Goal: Task Accomplishment & Management: Manage account settings

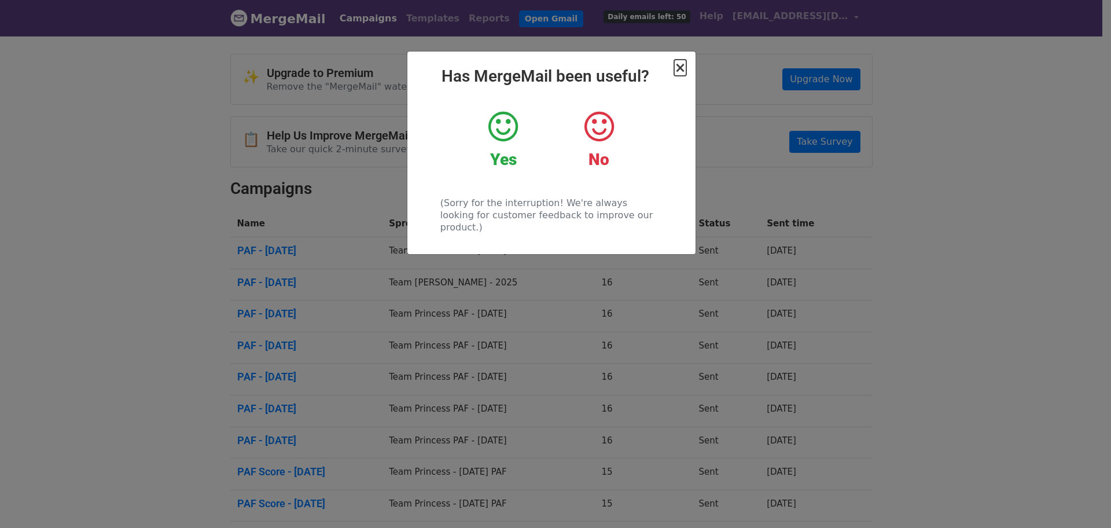
click at [683, 67] on span "×" at bounding box center [680, 68] width 12 height 16
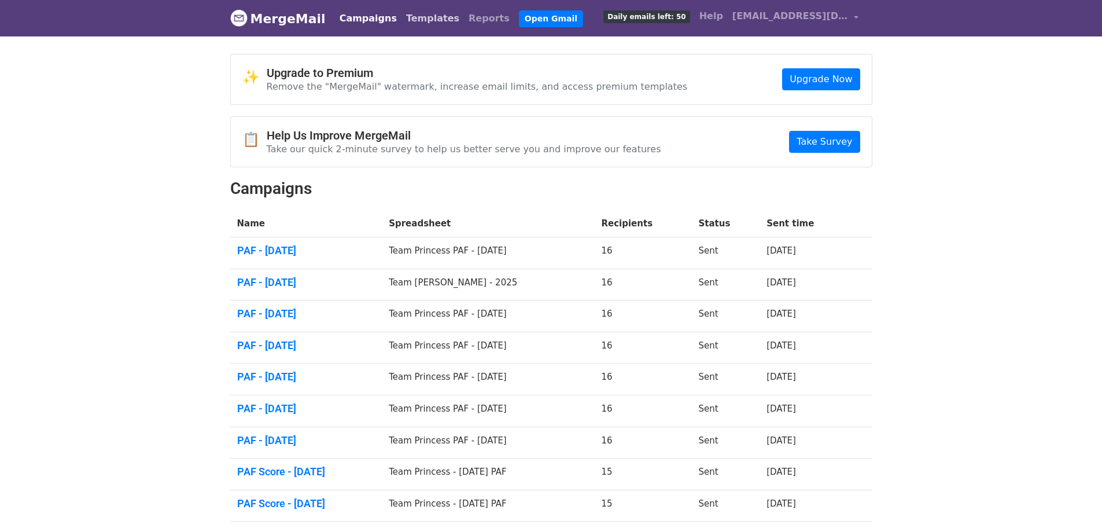
click at [402, 13] on link "Templates" at bounding box center [433, 18] width 62 height 23
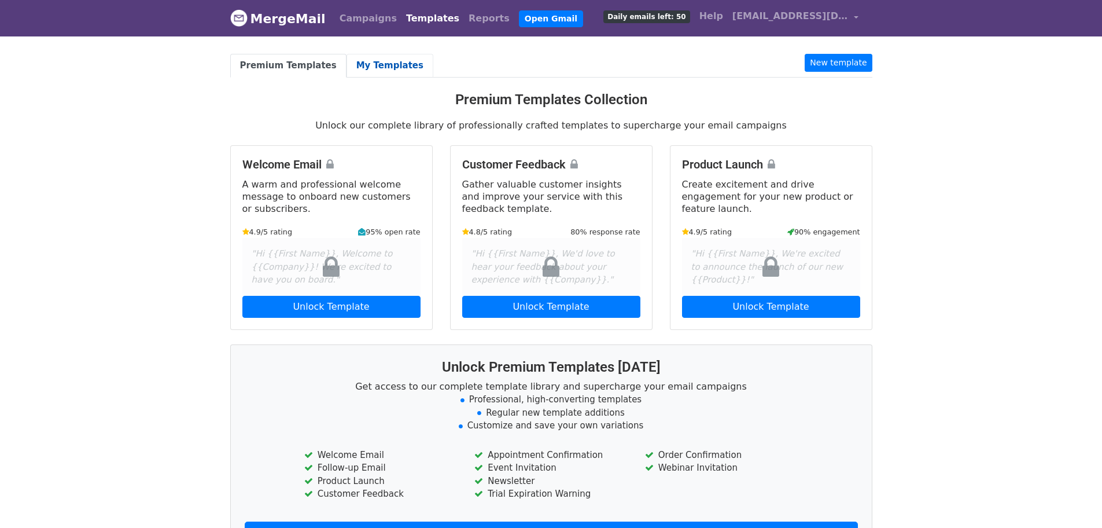
click at [347, 63] on link "My Templates" at bounding box center [390, 66] width 87 height 24
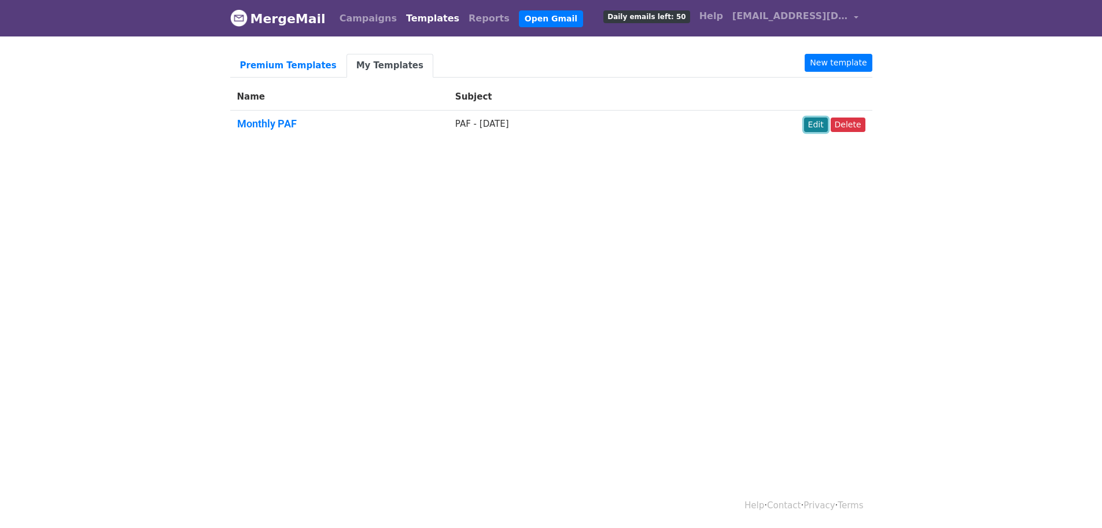
click at [826, 129] on link "Edit" at bounding box center [816, 124] width 24 height 14
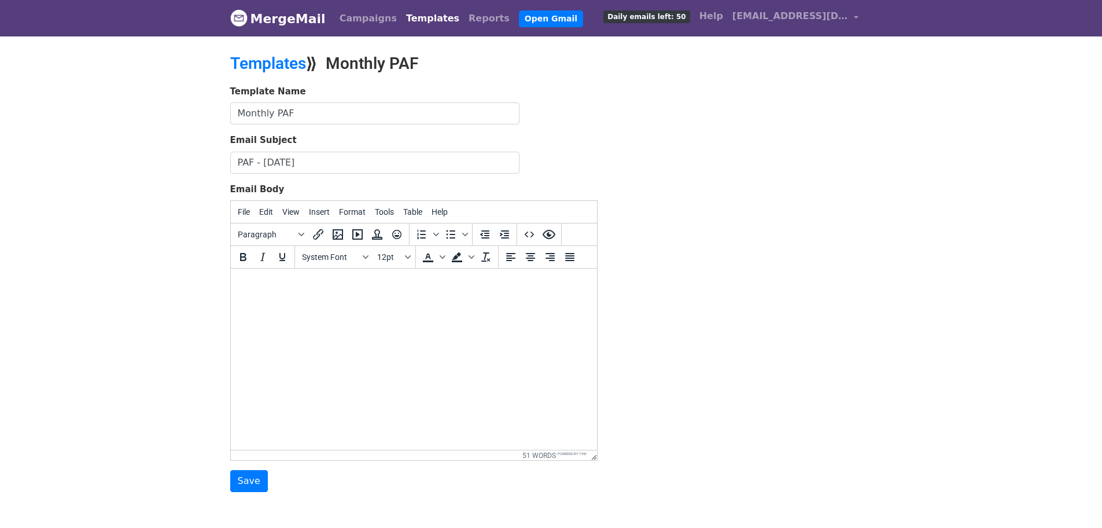
click at [273, 161] on input "PAF - [DATE]" at bounding box center [374, 163] width 289 height 22
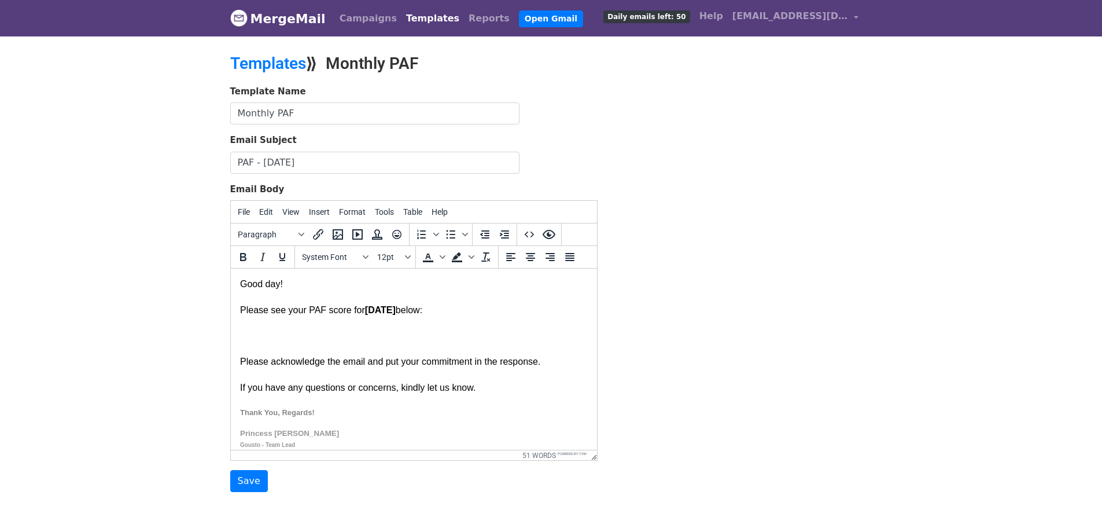
click at [267, 160] on input "PAF - June 2025" at bounding box center [374, 163] width 289 height 22
type input "PAF - September 2025"
click at [297, 360] on div "Please see your PAF score for June 2025 below: Please acknowledge the email and…" at bounding box center [414, 416] width 348 height 252
click at [259, 310] on div "Please see your PAF score for June 2025 below: Please acknowledge the email and…" at bounding box center [414, 416] width 348 height 252
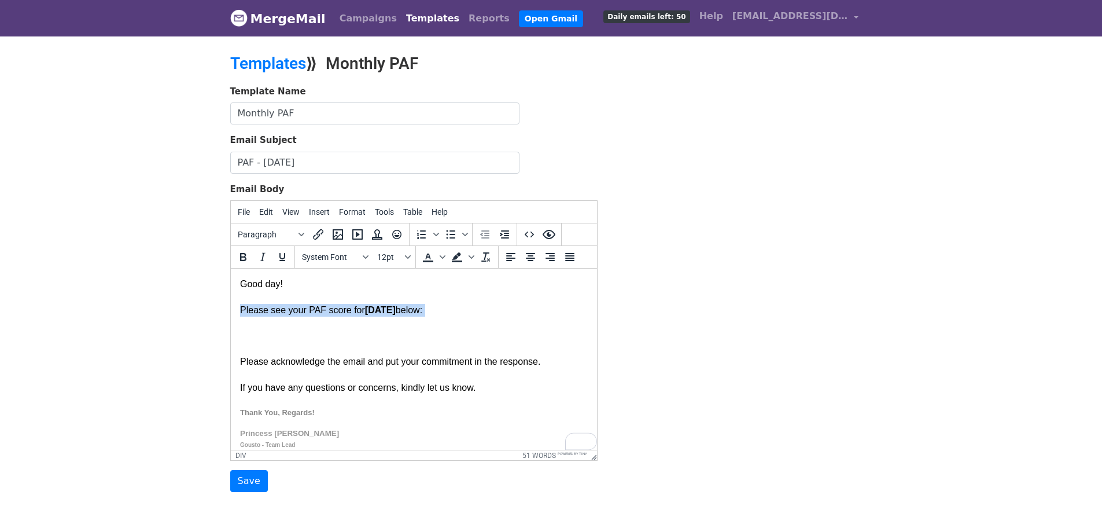
drag, startPoint x: 240, startPoint y: 308, endPoint x: 447, endPoint y: 319, distance: 206.9
click at [447, 319] on div "Please see your PAF score for June 2025 below: Please acknowledge the email and…" at bounding box center [414, 416] width 348 height 252
click at [293, 315] on div "Please see your PAF score for June 2025 below: Please acknowledge the email and…" at bounding box center [414, 416] width 348 height 252
click at [281, 314] on div "Please see your PAF score for June 2025 below: Please acknowledge the email and…" at bounding box center [414, 416] width 348 height 252
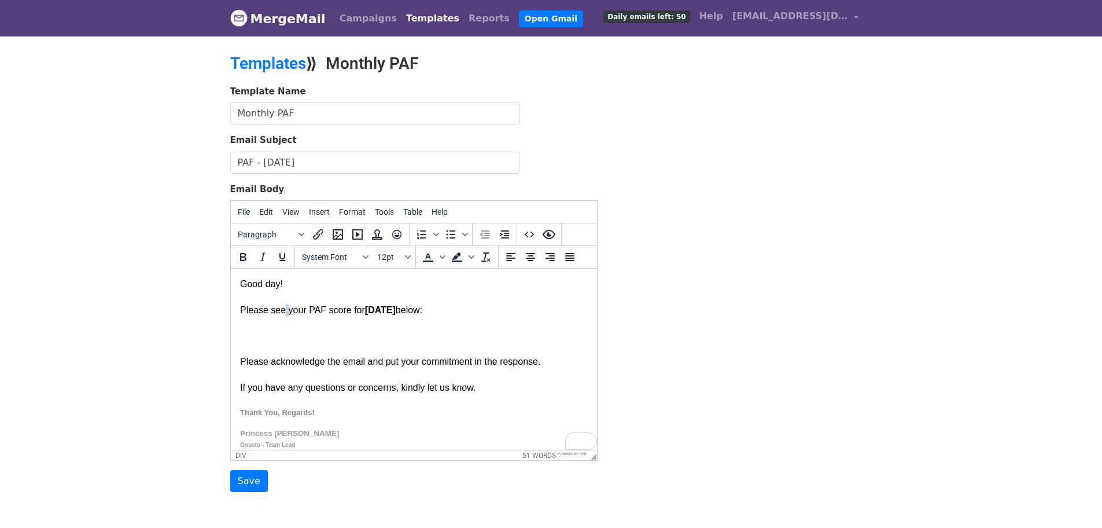
click at [304, 312] on div "Please see your PAF score for June 2025 below: Please acknowledge the email and…" at bounding box center [414, 416] width 348 height 252
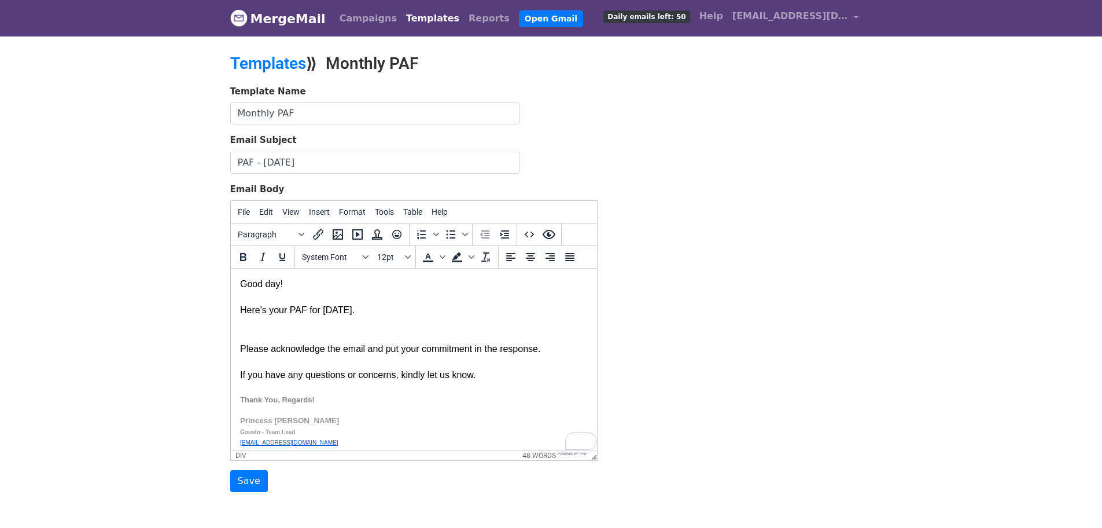
click at [241, 345] on div "Here's your PAF for September 2025. Please acknowledge the email and put your c…" at bounding box center [414, 409] width 348 height 239
click at [306, 310] on div "Here's your PAF for September 2025. Please acknowledge the email and put your c…" at bounding box center [414, 409] width 348 height 239
click at [238, 348] on html "Good day! Here's your PAF Score for September 2025. Please acknowledge the emai…" at bounding box center [413, 403] width 366 height 271
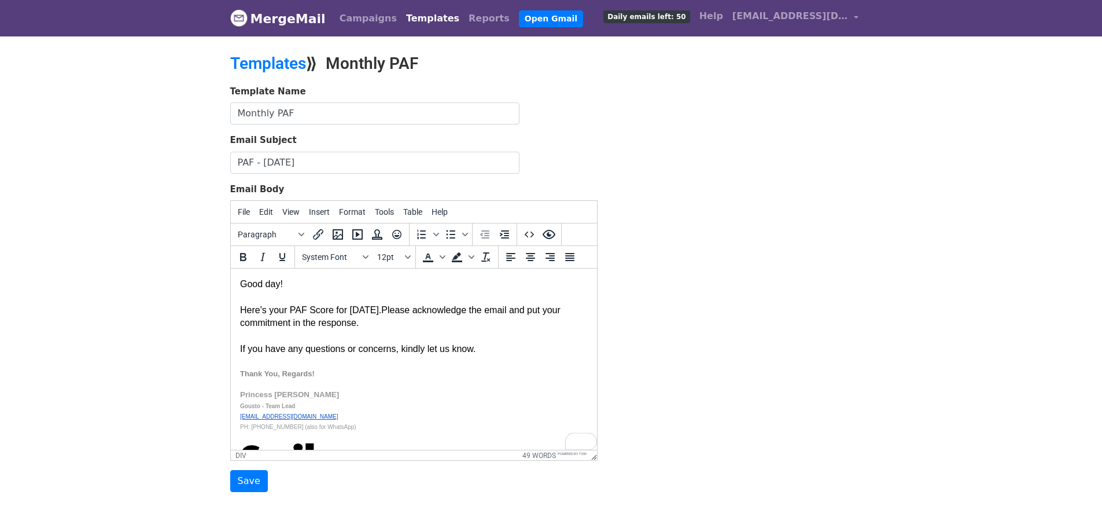
click at [511, 312] on div "Here's your PAF Score for September 2025. Please acknowledge the email and put …" at bounding box center [414, 397] width 348 height 214
click at [420, 325] on div "Here's your PAF Score for September 2025. Please acknowledge this email and put…" at bounding box center [414, 397] width 348 height 214
click at [411, 349] on div "Here's your PAF Score for September 2025. Please acknowledge this email and put…" at bounding box center [414, 397] width 348 height 214
click at [474, 349] on div "Here's your PAF Score for September 2025. Please acknowledge this email and put…" at bounding box center [414, 397] width 348 height 214
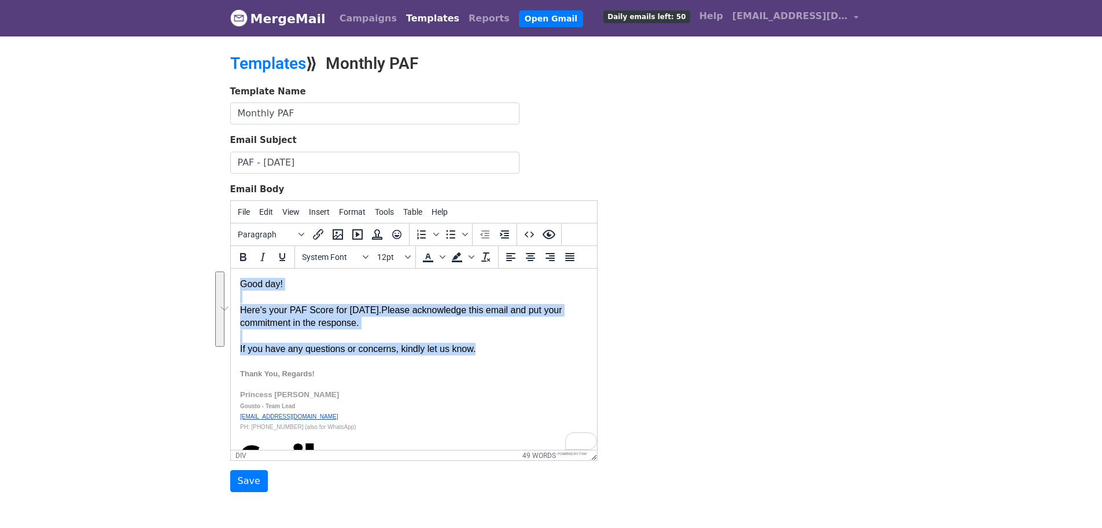
drag, startPoint x: 490, startPoint y: 349, endPoint x: 220, endPoint y: 278, distance: 279.0
click at [230, 278] on html "Good day! Here's your PAF Score for September 2025. Please acknowledge this ema…" at bounding box center [413, 390] width 366 height 245
copy body "Good day! Here's your PAF Score for September 2025. Please acknowledge this ema…"
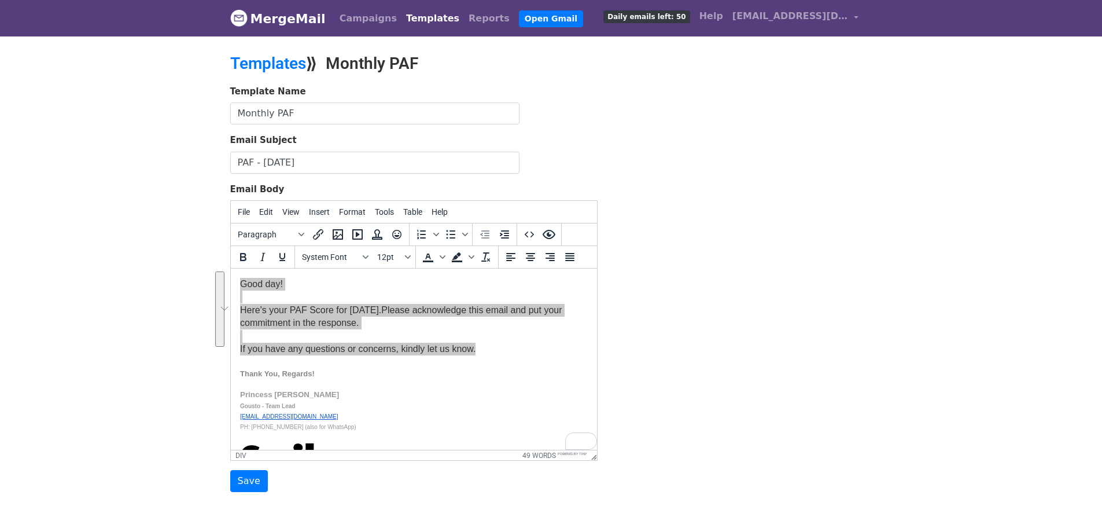
click at [835, 285] on div "Template Name Monthly PAF Email Subject PAF - September 2025 Email Body File Ed…" at bounding box center [552, 288] width 660 height 407
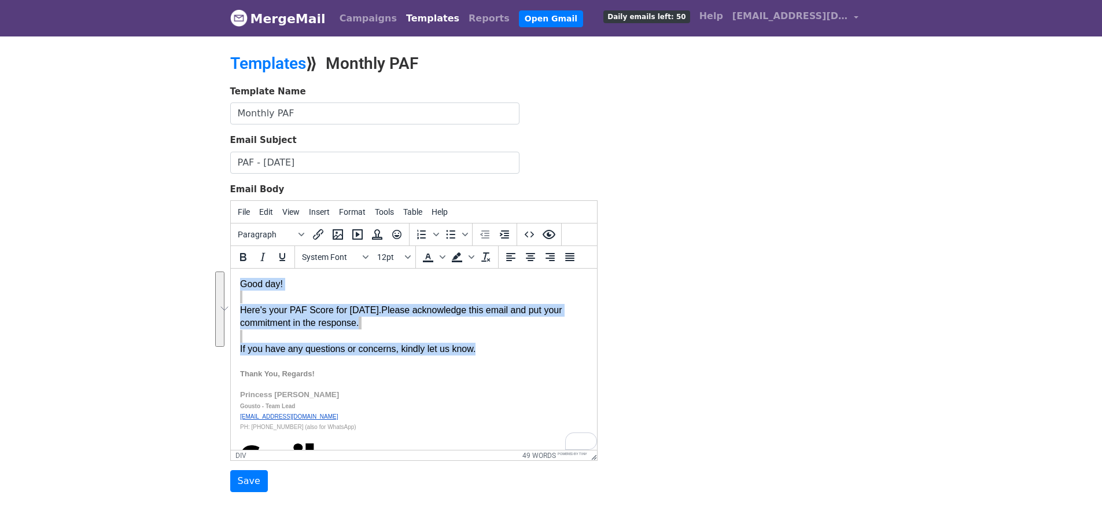
click at [450, 347] on div "Here's your PAF Score for September 2025. Please acknowledge this email and put…" at bounding box center [414, 397] width 348 height 214
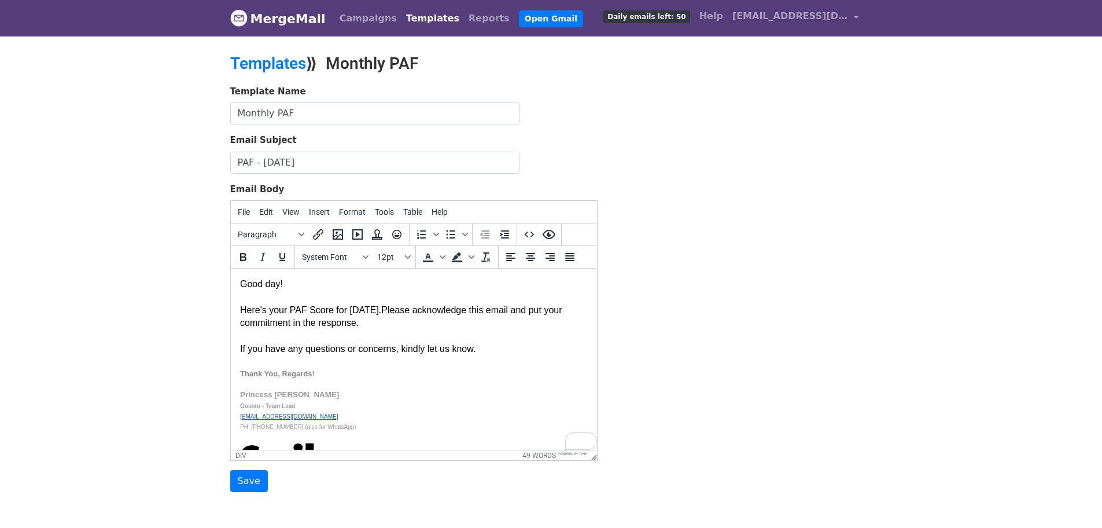
click at [532, 330] on div "Here's your PAF Score for September 2025. Please acknowledge this email and put…" at bounding box center [414, 397] width 348 height 214
click at [818, 310] on div "Template Name Monthly PAF Email Subject PAF - September 2025 Email Body File Ed…" at bounding box center [552, 288] width 660 height 407
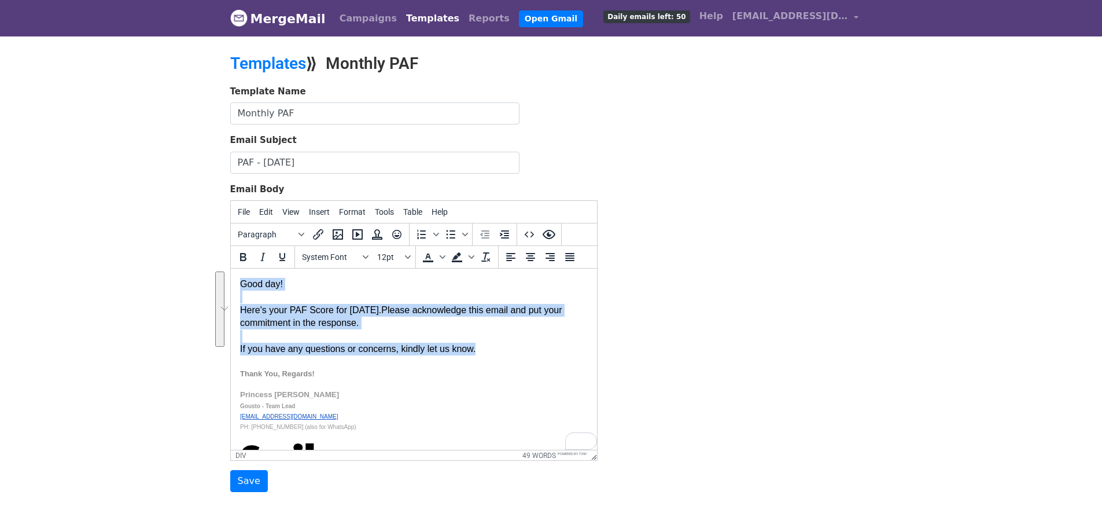
drag, startPoint x: 503, startPoint y: 347, endPoint x: 213, endPoint y: 274, distance: 299.1
click at [230, 274] on html "Good day! Here's your PAF Score for September 2025. Please acknowledge this ema…" at bounding box center [413, 390] width 366 height 245
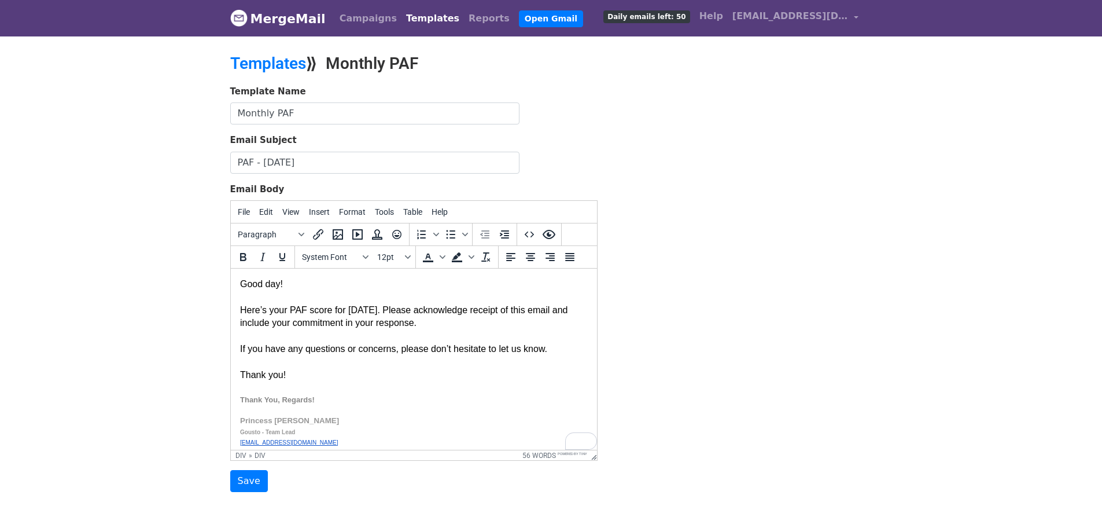
click at [477, 325] on div "Here’s your PAF score for [DATE]. Please acknowledge receipt of this email and …" at bounding box center [414, 317] width 348 height 26
click at [244, 481] on input "Save" at bounding box center [249, 481] width 38 height 22
